Goal: Transaction & Acquisition: Purchase product/service

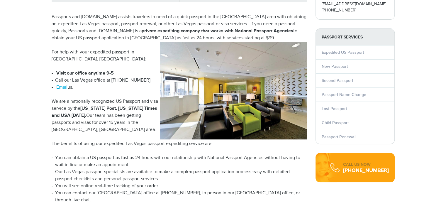
scroll to position [147, 0]
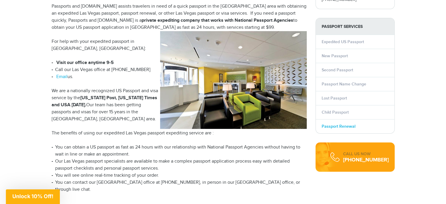
click at [341, 129] on link "Passport Renewal" at bounding box center [339, 126] width 34 height 5
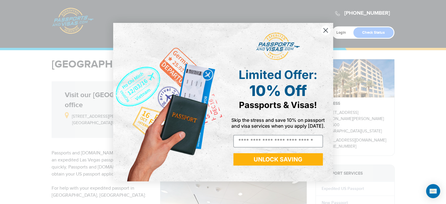
click at [325, 29] on circle "Close dialog" at bounding box center [325, 30] width 10 height 10
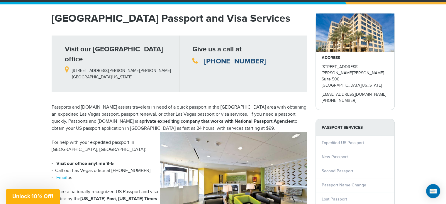
scroll to position [88, 0]
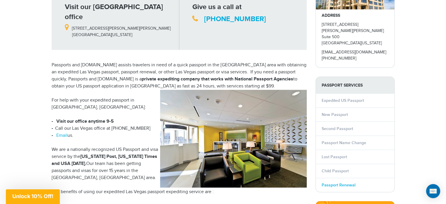
click at [351, 187] on link "Passport Renewal" at bounding box center [339, 184] width 34 height 5
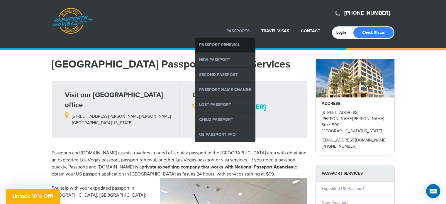
click at [203, 43] on link "Passport Renewal" at bounding box center [225, 45] width 61 height 15
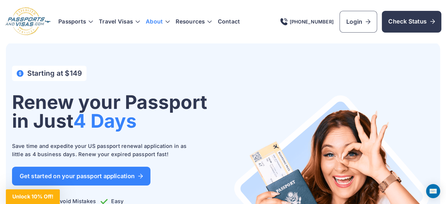
click at [163, 22] on link "About" at bounding box center [154, 22] width 17 height 6
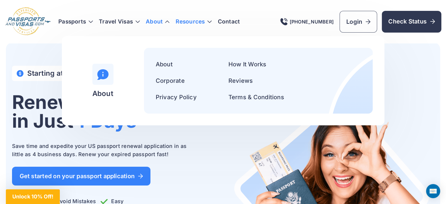
click at [204, 22] on h3 "Resources" at bounding box center [194, 22] width 36 height 6
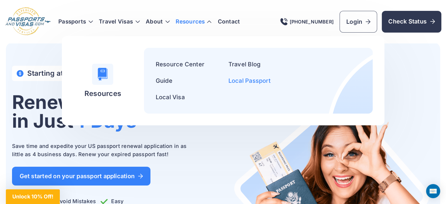
click at [262, 82] on link "Local Passport" at bounding box center [249, 80] width 42 height 7
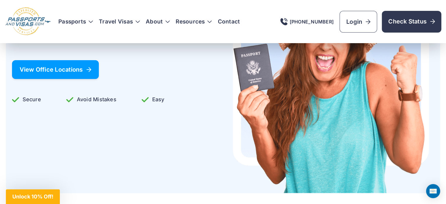
scroll to position [88, 0]
click at [87, 79] on link "View Office Locations" at bounding box center [55, 69] width 87 height 19
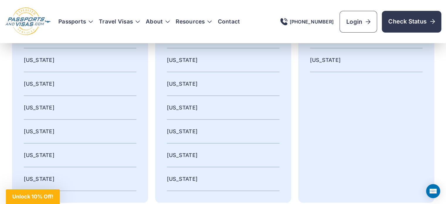
click at [187, 39] on link "Nevada" at bounding box center [182, 36] width 31 height 6
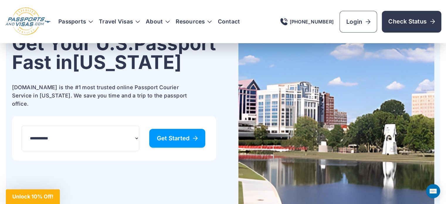
scroll to position [59, 0]
click at [183, 141] on span "Get Started" at bounding box center [177, 138] width 41 height 6
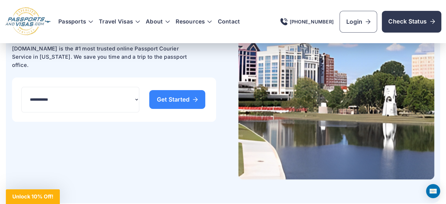
scroll to position [107, 0]
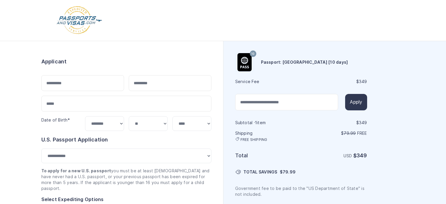
select select "***"
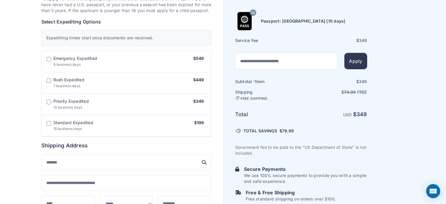
scroll to position [176, 0]
click at [67, 125] on span "Standard Expedited" at bounding box center [73, 122] width 40 height 6
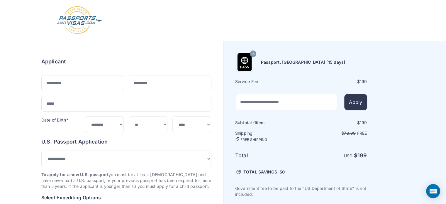
scroll to position [0, 0]
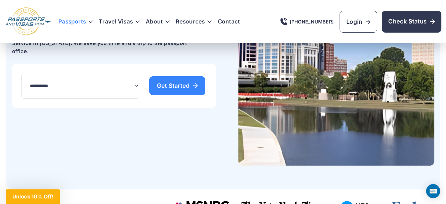
click at [73, 21] on h3 "Passports" at bounding box center [75, 22] width 35 height 6
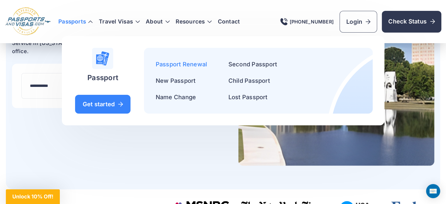
click at [176, 65] on link "Passport Renewal" at bounding box center [182, 64] width 52 height 7
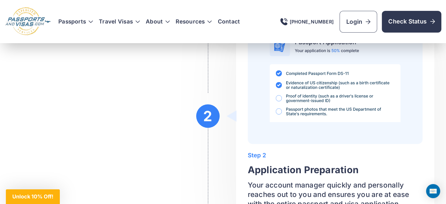
scroll to position [1055, 0]
click at [239, 22] on link "Contact" at bounding box center [229, 22] width 22 height 6
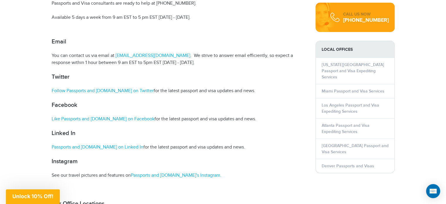
scroll to position [235, 0]
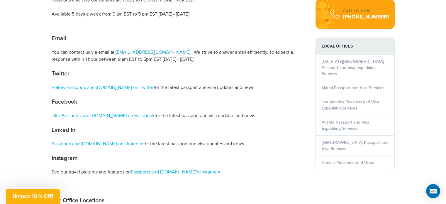
click at [138, 52] on link "[EMAIL_ADDRESS][DOMAIN_NAME]" at bounding box center [152, 53] width 76 height 6
click at [339, 151] on link "Las Vegas Passport and Visa Services" at bounding box center [355, 145] width 67 height 11
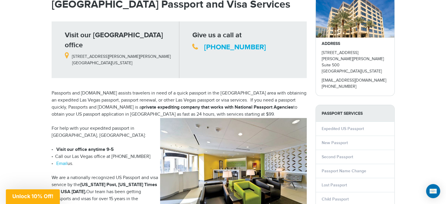
scroll to position [88, 0]
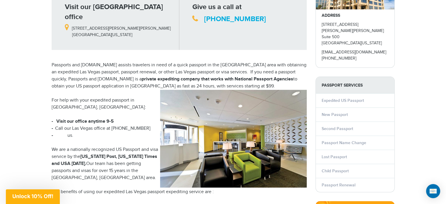
click at [60, 133] on link "Email" at bounding box center [61, 136] width 11 height 6
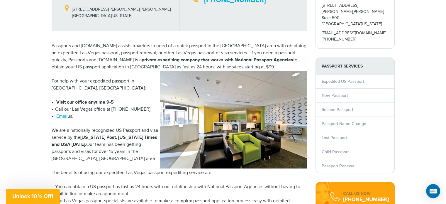
scroll to position [117, 0]
